Goal: Information Seeking & Learning: Find specific fact

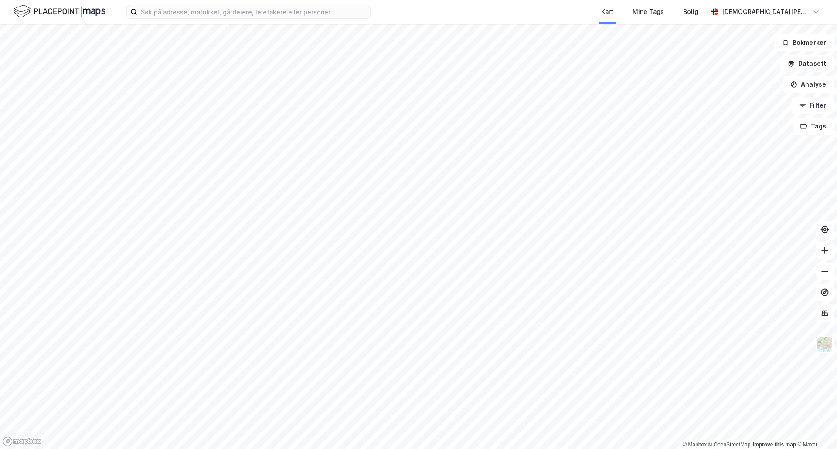
click at [272, 4] on div "Kart Mine Tags [PERSON_NAME] [PERSON_NAME]" at bounding box center [418, 12] width 837 height 24
click at [269, 12] on input at bounding box center [253, 11] width 233 height 13
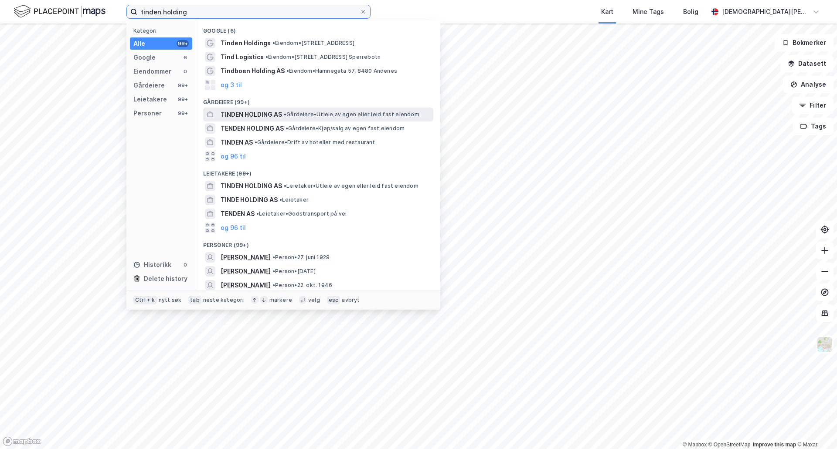
type input "tinden holding"
click at [343, 119] on div "TINDEN HOLDING AS • Gårdeiere • Utleie av egen [PERSON_NAME] [PERSON_NAME] fast…" at bounding box center [326, 114] width 211 height 10
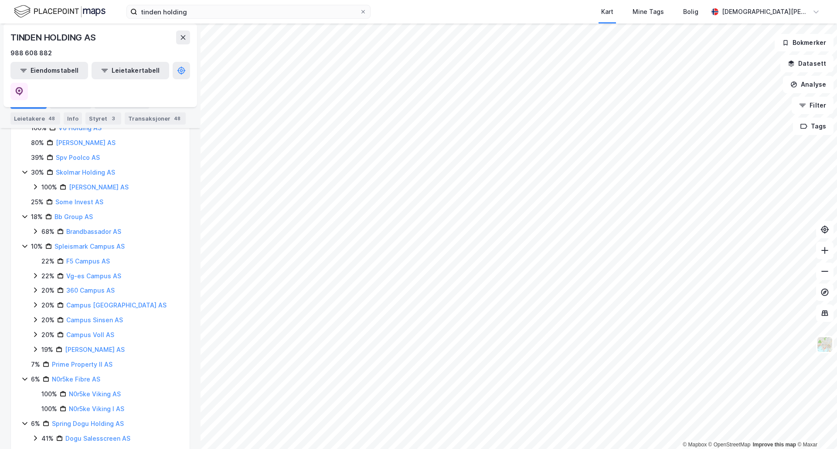
scroll to position [258, 0]
